Goal: Information Seeking & Learning: Understand process/instructions

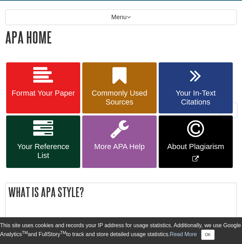
scroll to position [119, 0]
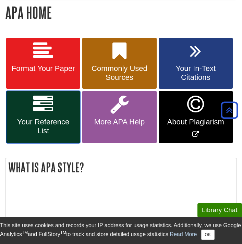
click at [39, 123] on span "Your Reference List" at bounding box center [43, 126] width 64 height 18
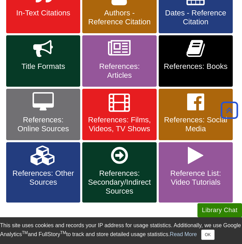
scroll to position [180, 0]
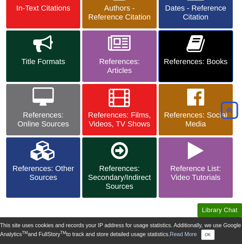
click at [197, 60] on span "References: Books" at bounding box center [196, 61] width 64 height 9
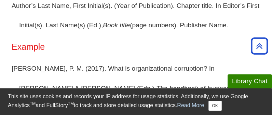
scroll to position [917, 0]
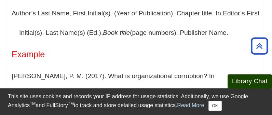
click at [241, 82] on button "Library Chat" at bounding box center [250, 82] width 44 height 14
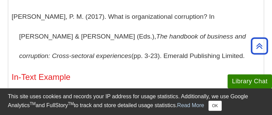
scroll to position [976, 0]
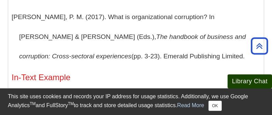
click at [241, 81] on button "Library Chat" at bounding box center [250, 82] width 44 height 14
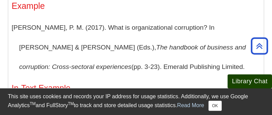
scroll to position [969, 0]
